Goal: Find specific page/section: Find specific page/section

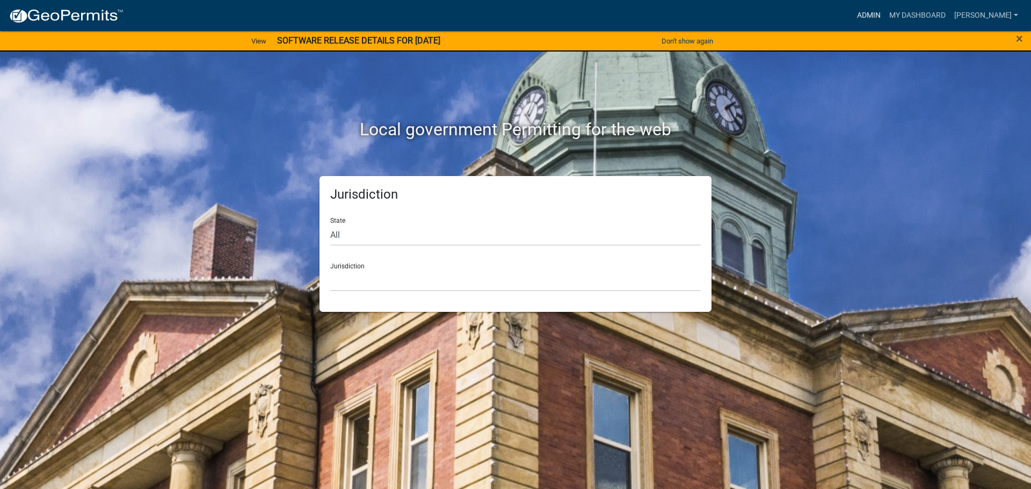
click at [870, 15] on link "Admin" at bounding box center [868, 15] width 32 height 20
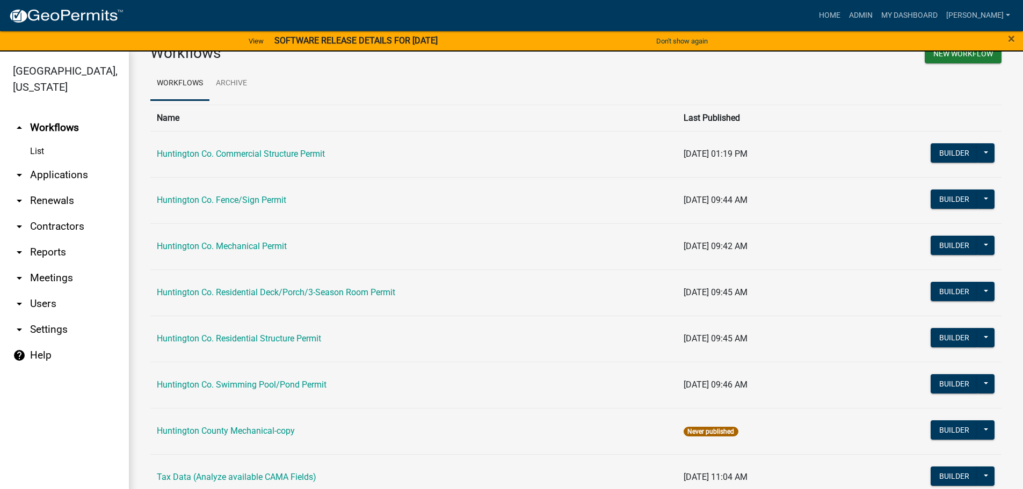
scroll to position [57, 0]
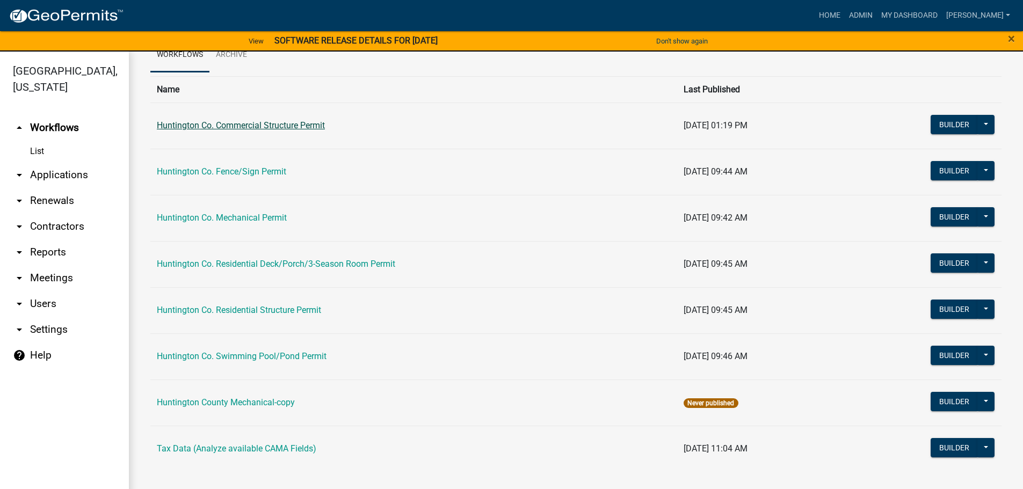
click at [253, 128] on link "Huntington Co. Commercial Structure Permit" at bounding box center [241, 125] width 168 height 10
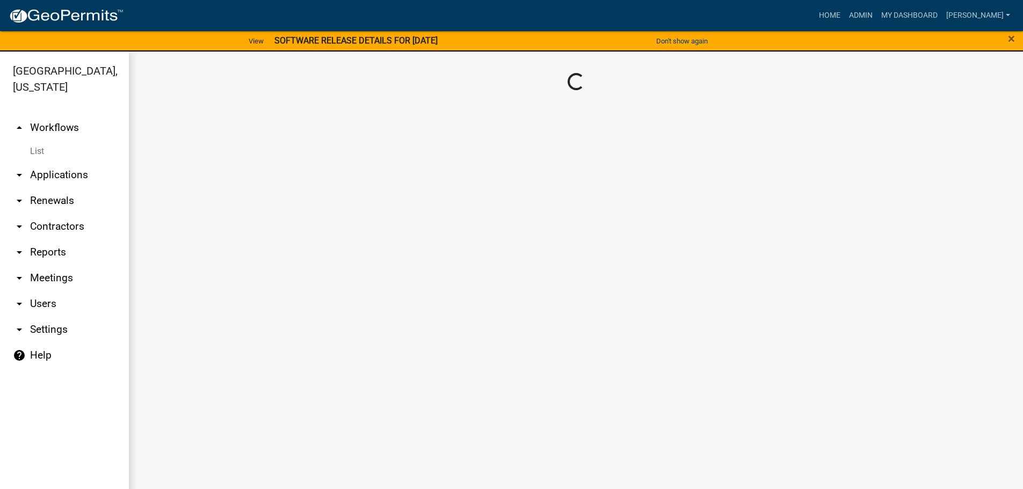
click at [253, 128] on main "Loading..." at bounding box center [576, 277] width 894 height 450
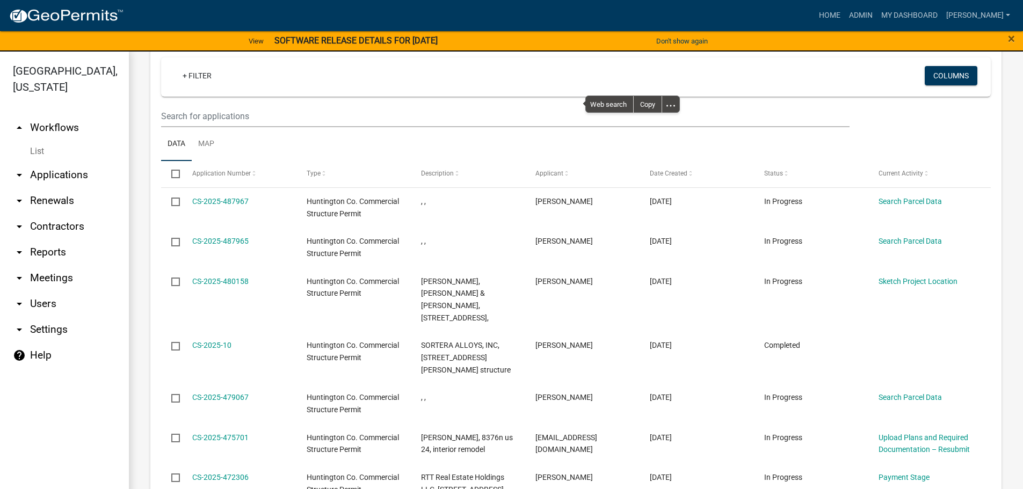
scroll to position [376, 0]
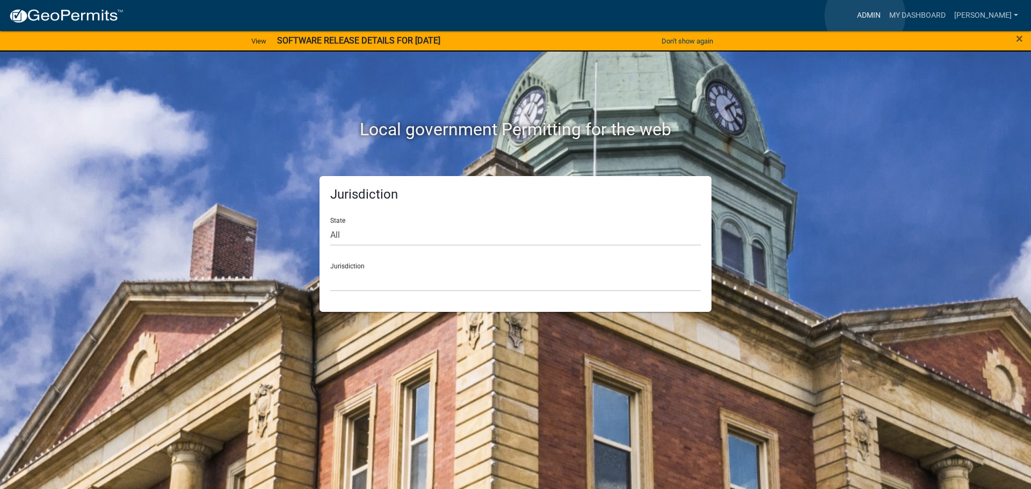
click at [865, 16] on link "Admin" at bounding box center [868, 15] width 32 height 20
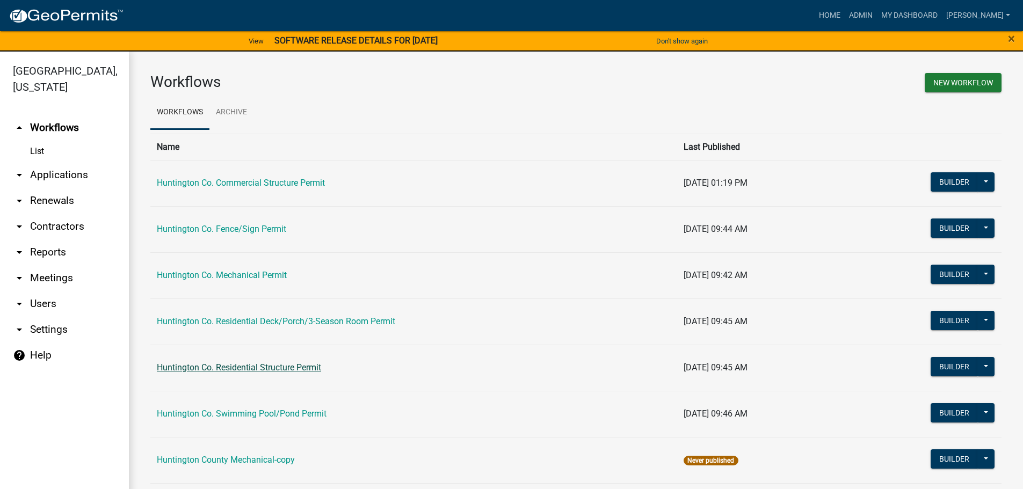
click at [256, 367] on link "Huntington Co. Residential Structure Permit" at bounding box center [239, 367] width 164 height 10
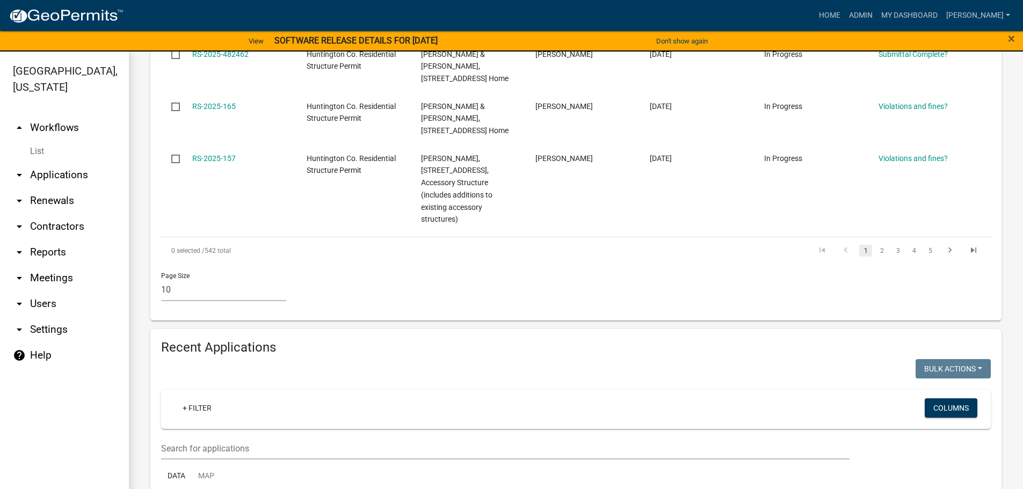
scroll to position [1074, 0]
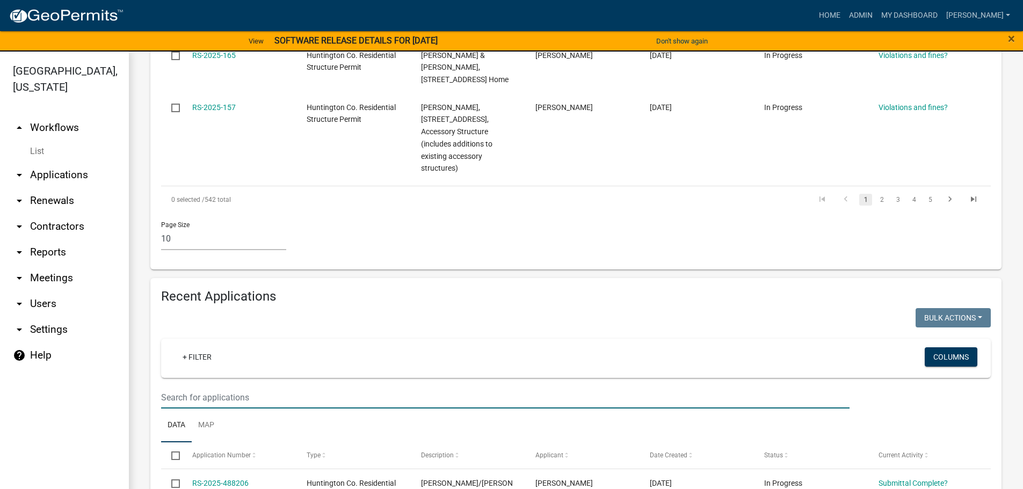
click at [203, 387] on input "text" at bounding box center [505, 398] width 688 height 22
type input "[PERSON_NAME]"
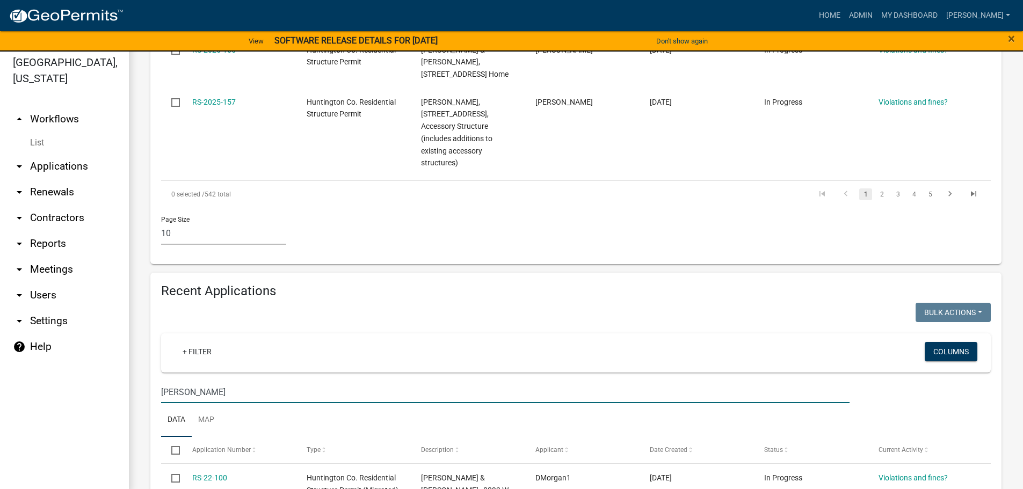
scroll to position [13, 0]
